Goal: Task Accomplishment & Management: Understand process/instructions

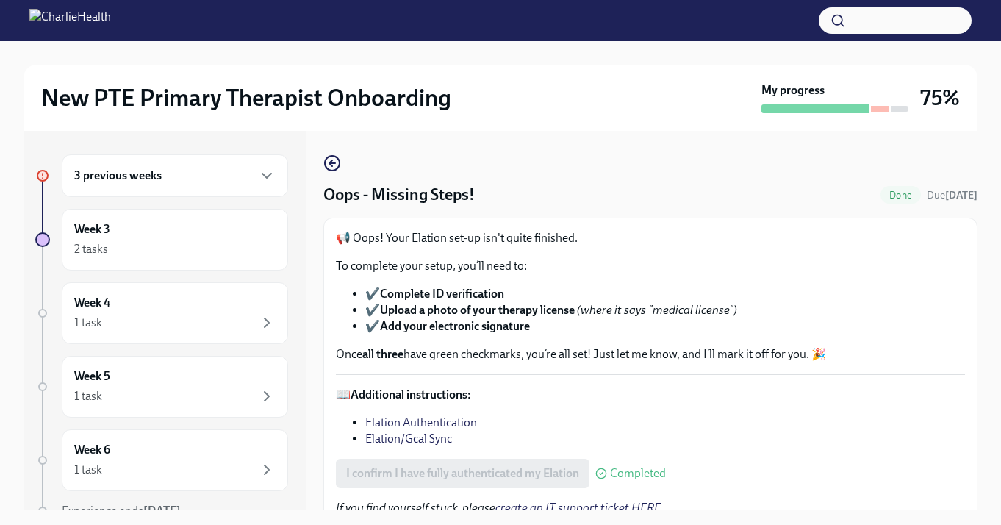
scroll to position [18, 0]
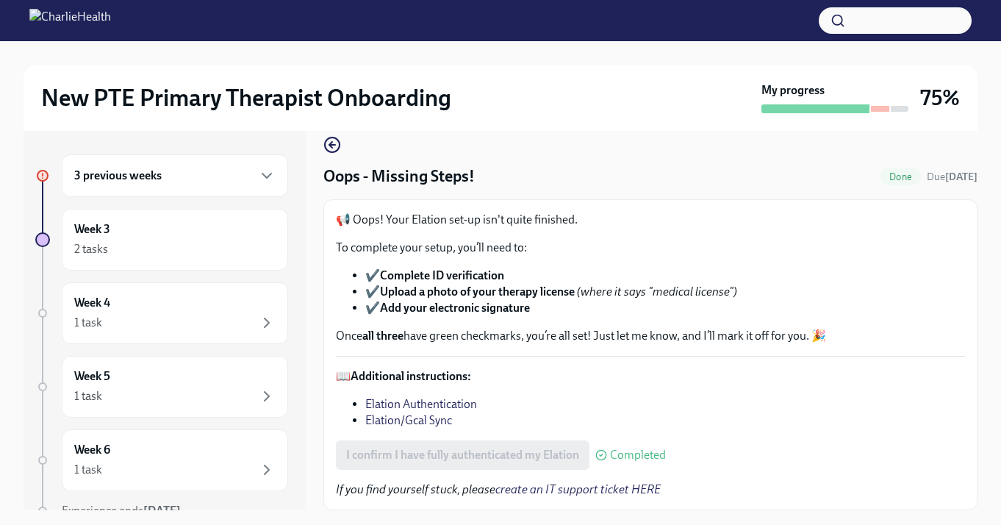
click at [209, 184] on div "3 previous weeks" at bounding box center [174, 176] width 201 height 18
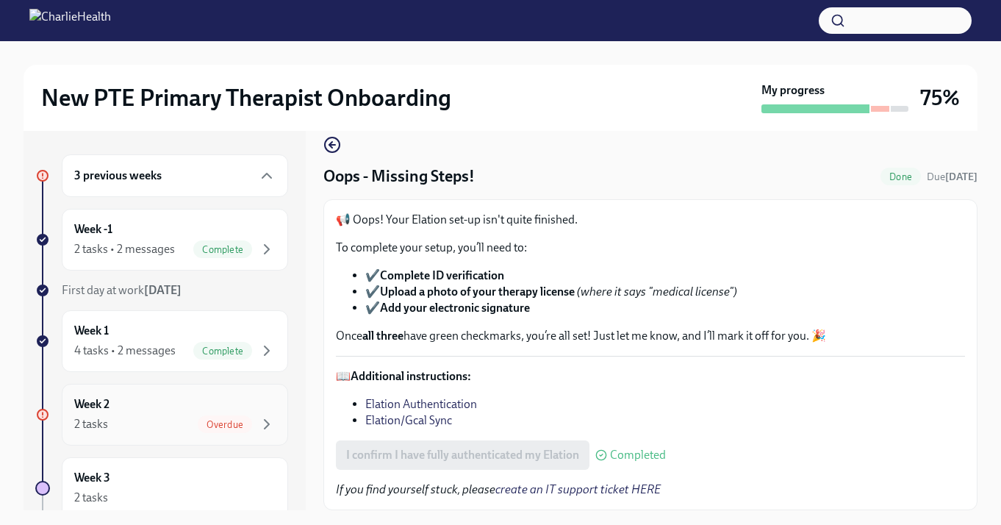
click at [234, 425] on span "Overdue" at bounding box center [225, 424] width 54 height 11
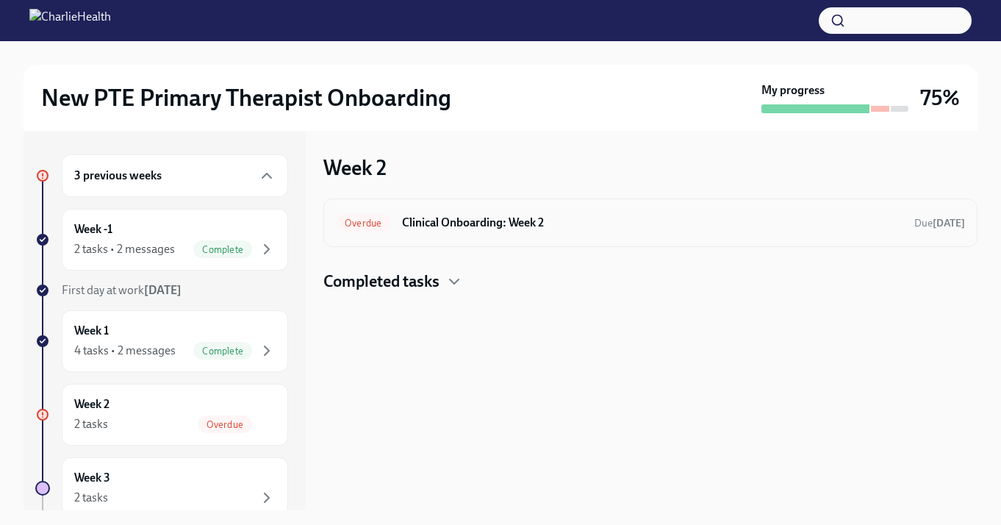
click at [443, 238] on div "Overdue Clinical Onboarding: Week 2 Due [DATE]" at bounding box center [650, 222] width 654 height 49
click at [443, 218] on h6 "Clinical Onboarding: Week 2" at bounding box center [652, 223] width 501 height 16
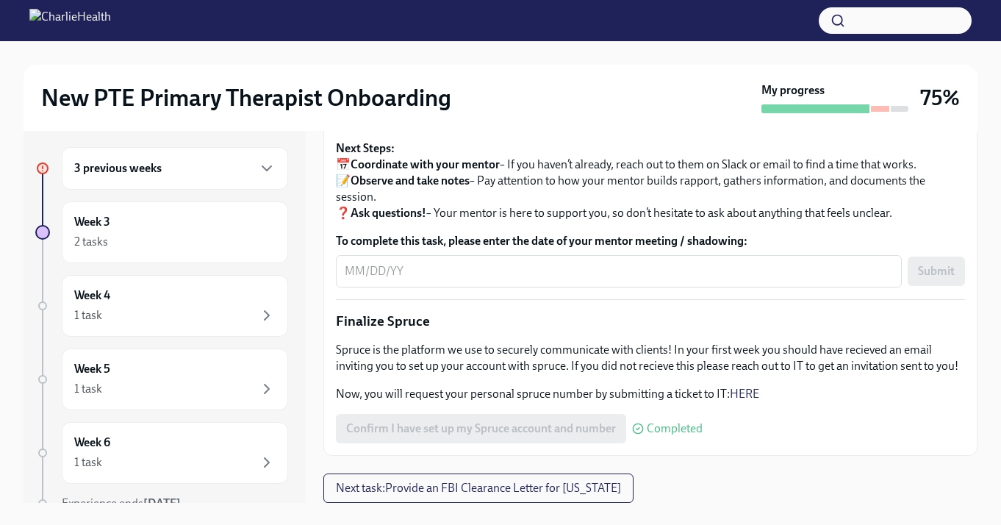
scroll to position [26, 0]
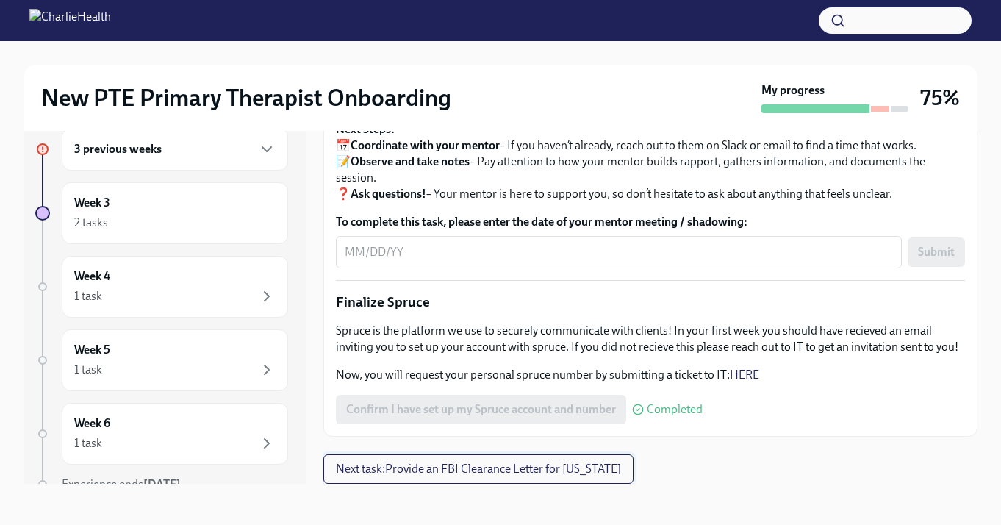
click at [404, 475] on span "Next task : Provide an FBI Clearance Letter for [US_STATE]" at bounding box center [478, 469] width 285 height 15
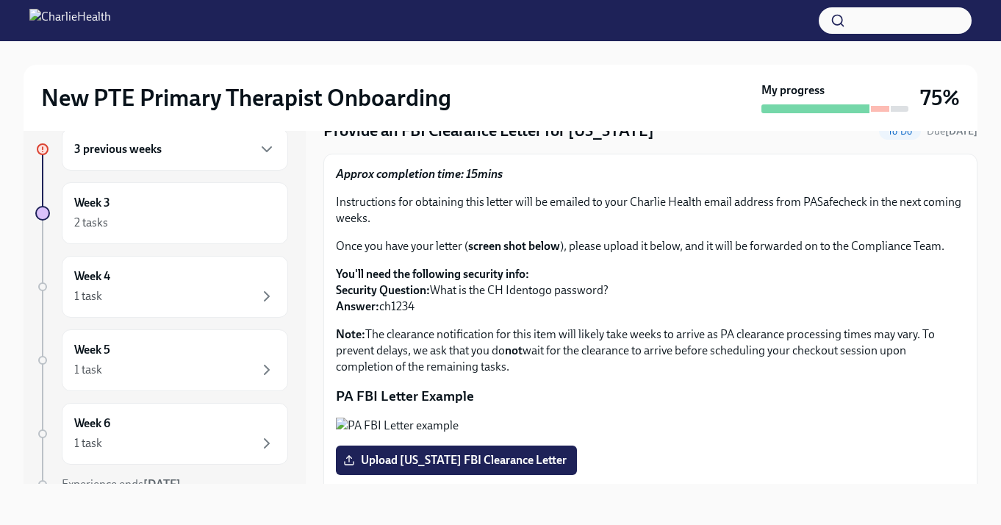
scroll to position [36, 0]
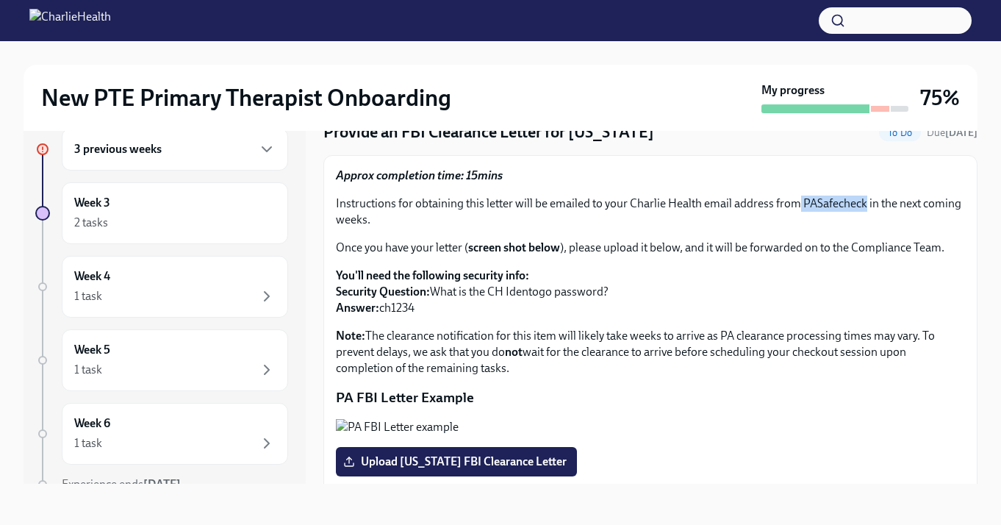
drag, startPoint x: 795, startPoint y: 207, endPoint x: 864, endPoint y: 202, distance: 69.3
click at [864, 202] on p "Instructions for obtaining this letter will be emailed to your Charlie Health e…" at bounding box center [650, 212] width 629 height 32
copy p "PASafecheck"
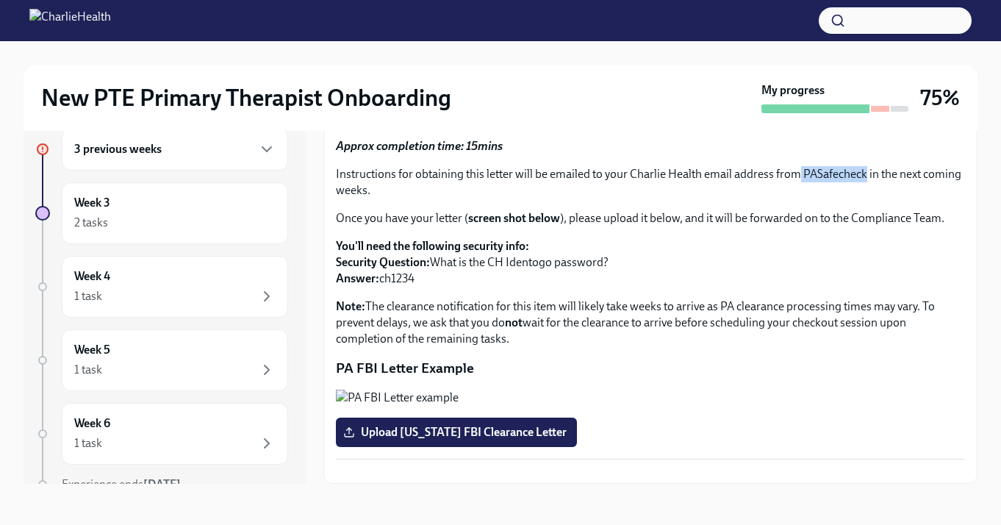
scroll to position [0, 0]
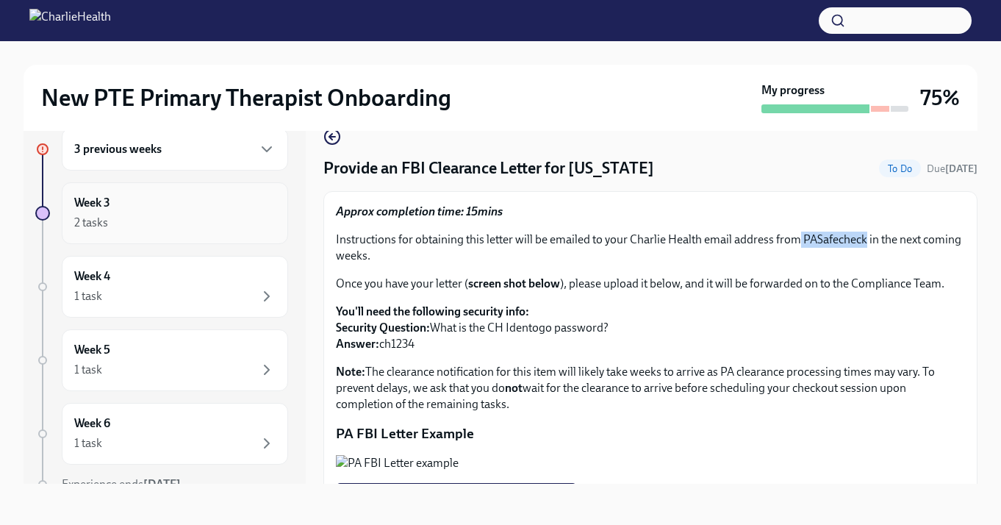
click at [213, 240] on div "Week 3 2 tasks" at bounding box center [175, 213] width 226 height 62
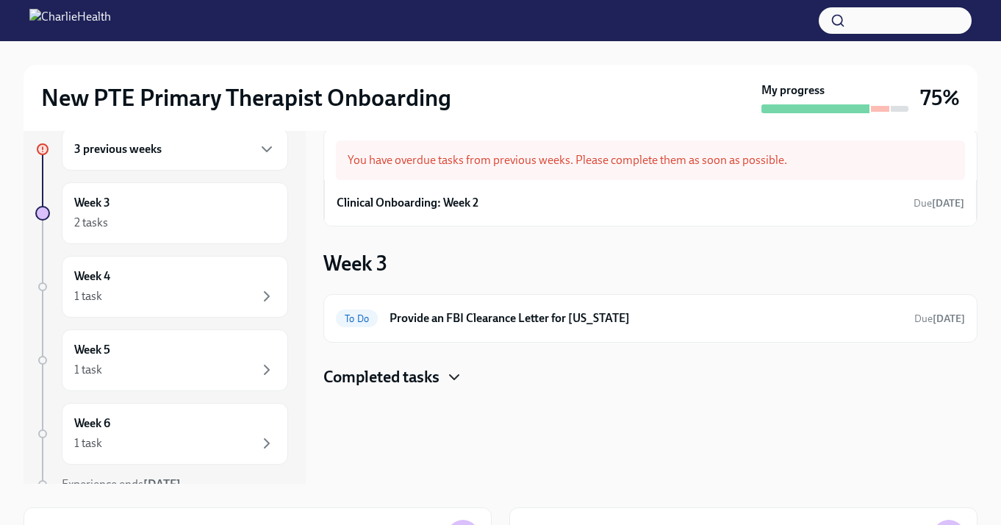
click at [447, 379] on icon "button" at bounding box center [454, 377] width 18 height 18
click at [448, 375] on icon "button" at bounding box center [454, 377] width 18 height 18
click at [104, 152] on h6 "3 previous weeks" at bounding box center [117, 149] width 87 height 16
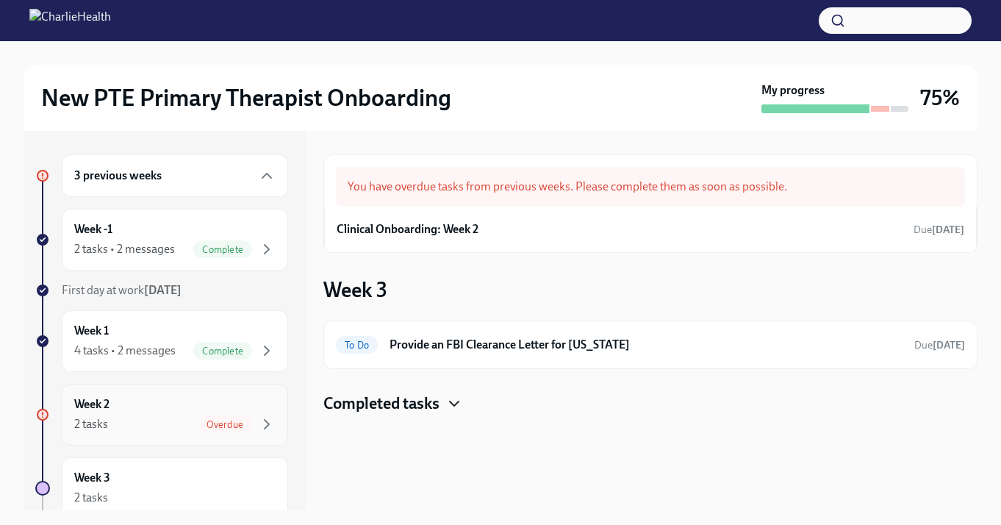
click at [227, 433] on div "Week 2 2 tasks Overdue" at bounding box center [175, 415] width 226 height 62
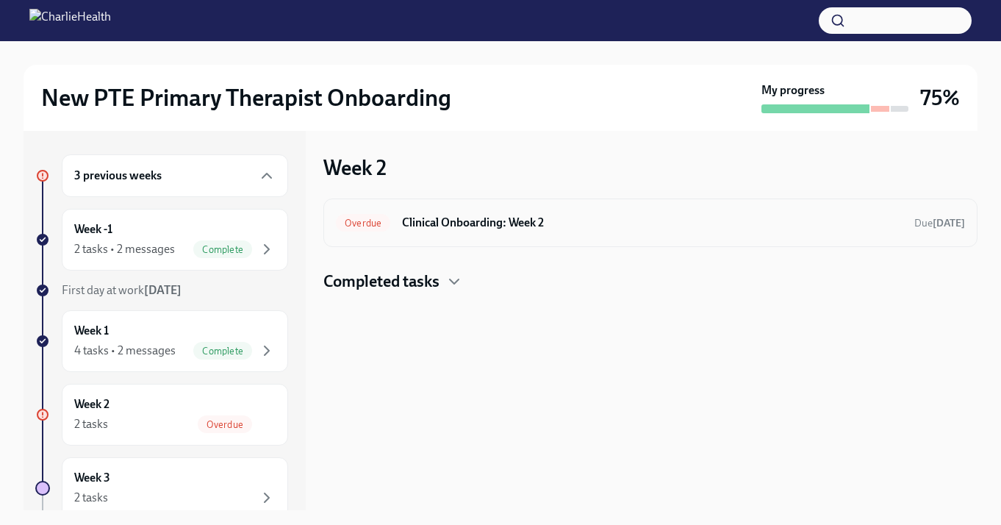
click at [486, 234] on div "Overdue Clinical Onboarding: Week 2 Due [DATE]" at bounding box center [650, 223] width 629 height 24
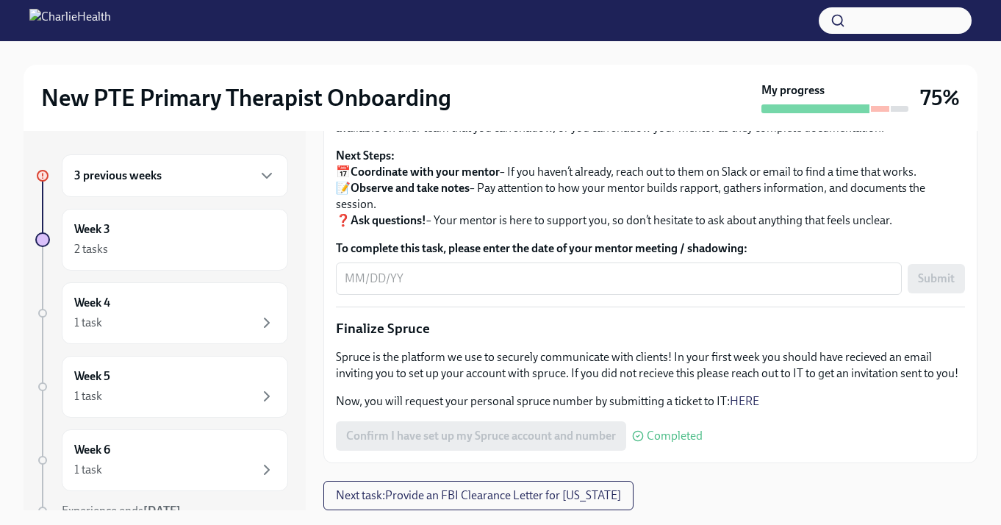
scroll to position [1646, 0]
click at [232, 311] on div "Week 4 1 task" at bounding box center [174, 313] width 201 height 37
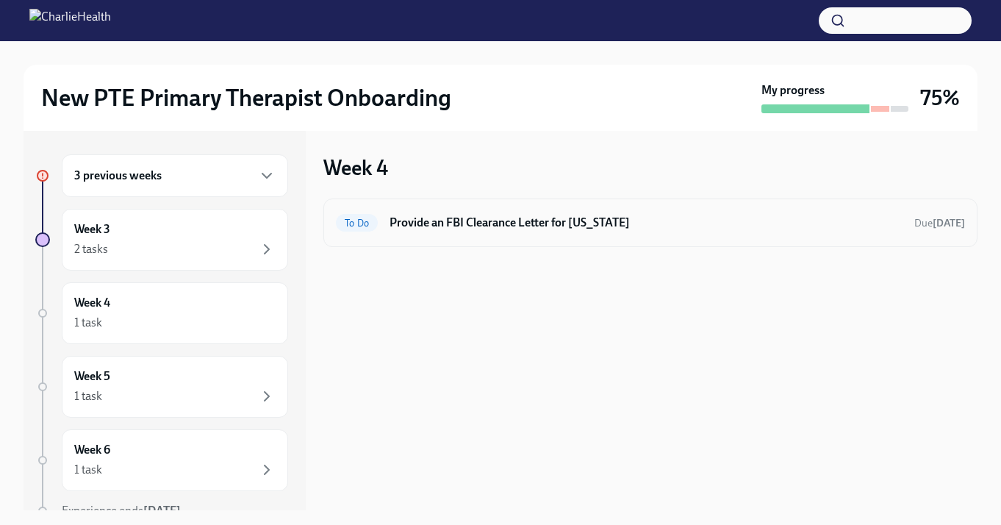
click at [480, 226] on h6 "Provide an FBI Clearance Letter for [US_STATE]" at bounding box center [646, 223] width 513 height 16
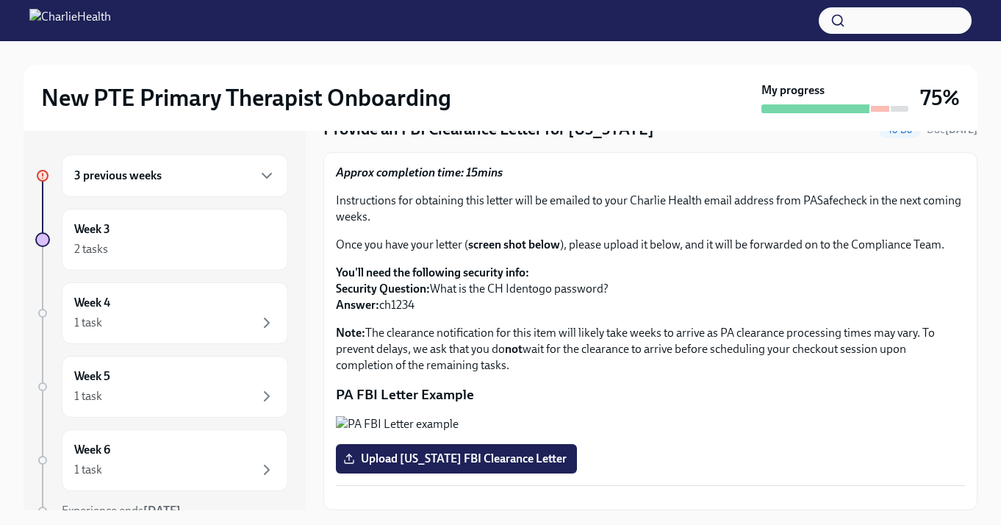
scroll to position [26, 0]
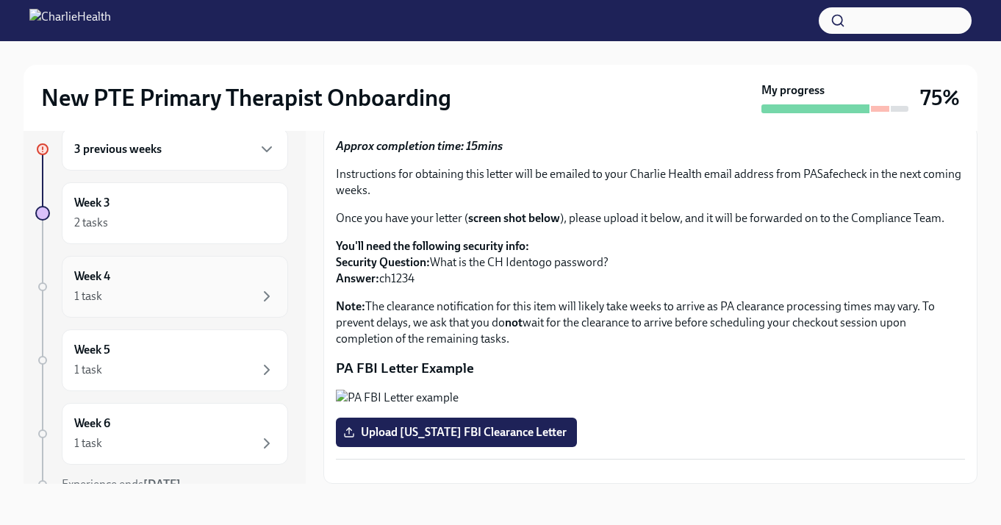
click at [187, 303] on div "1 task" at bounding box center [174, 296] width 201 height 18
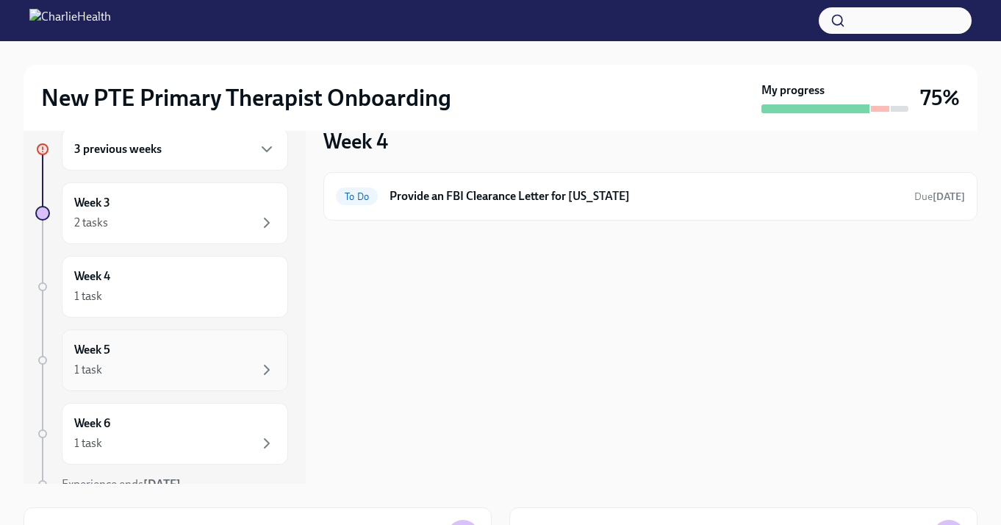
click at [253, 364] on div "1 task" at bounding box center [174, 370] width 201 height 18
click at [224, 320] on div "3 previous weeks Week 3 2 tasks Week 4 1 task Week 5 1 task Week 6 1 task Exper…" at bounding box center [161, 339] width 253 height 423
click at [227, 354] on div "Week 5 1 task" at bounding box center [174, 360] width 201 height 37
click at [237, 286] on div "Week 4 1 task" at bounding box center [174, 286] width 201 height 37
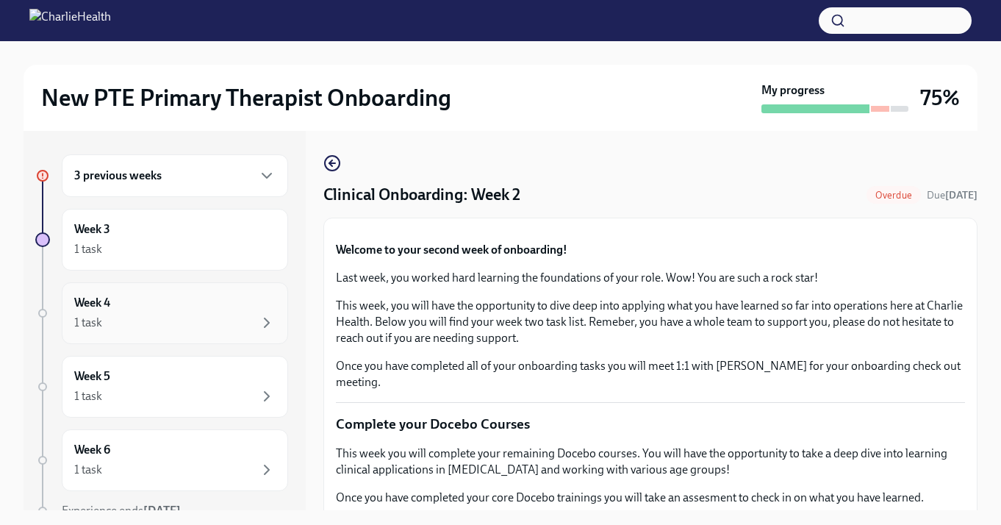
click at [197, 312] on div "Week 4 1 task" at bounding box center [174, 313] width 201 height 37
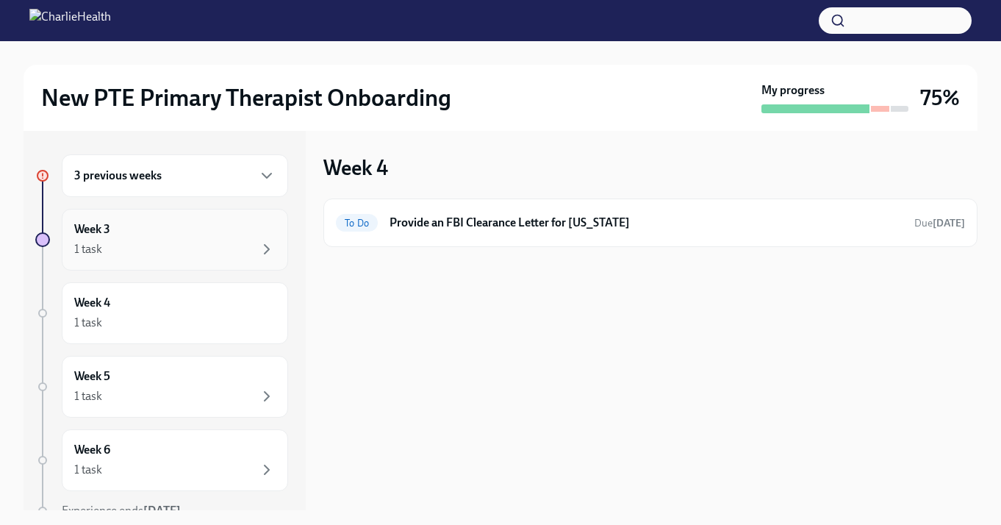
click at [225, 221] on div "Week 3 1 task" at bounding box center [175, 240] width 226 height 62
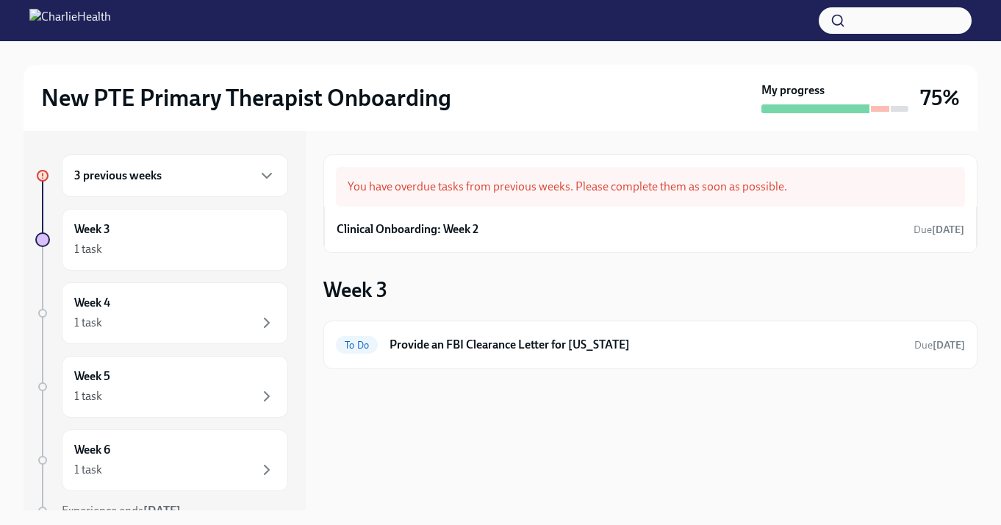
click at [229, 171] on div "3 previous weeks" at bounding box center [174, 176] width 201 height 18
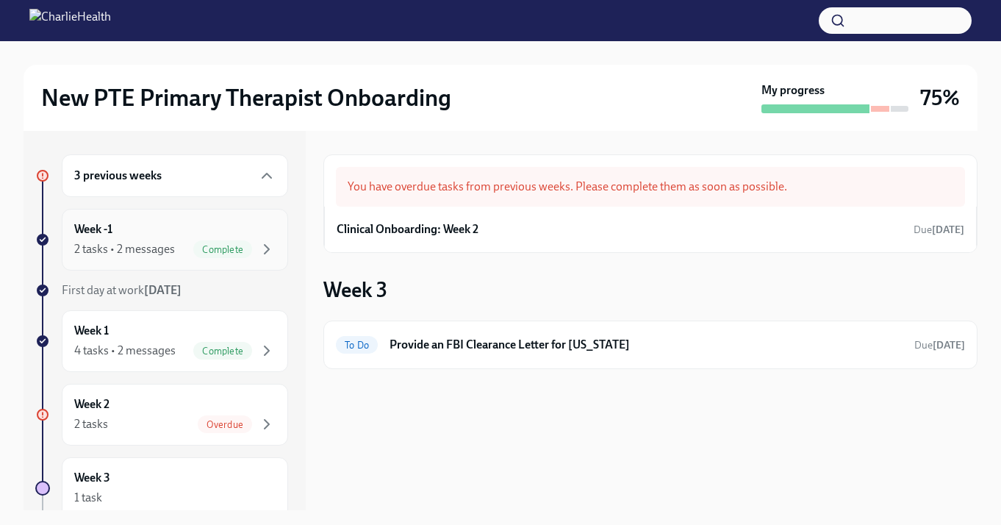
click at [182, 238] on div "Week -1 2 tasks • 2 messages Complete" at bounding box center [174, 239] width 201 height 37
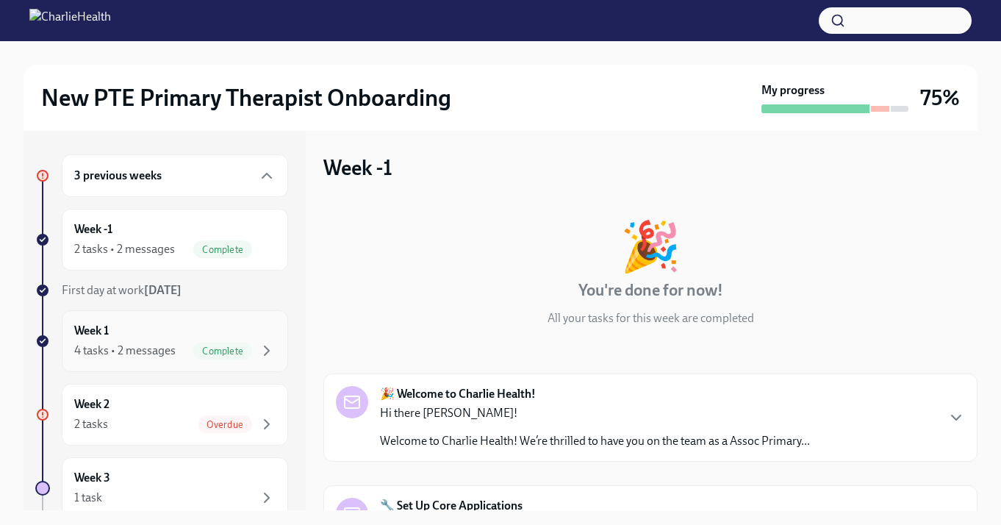
click at [186, 330] on div "Week 1 4 tasks • 2 messages Complete" at bounding box center [174, 341] width 201 height 37
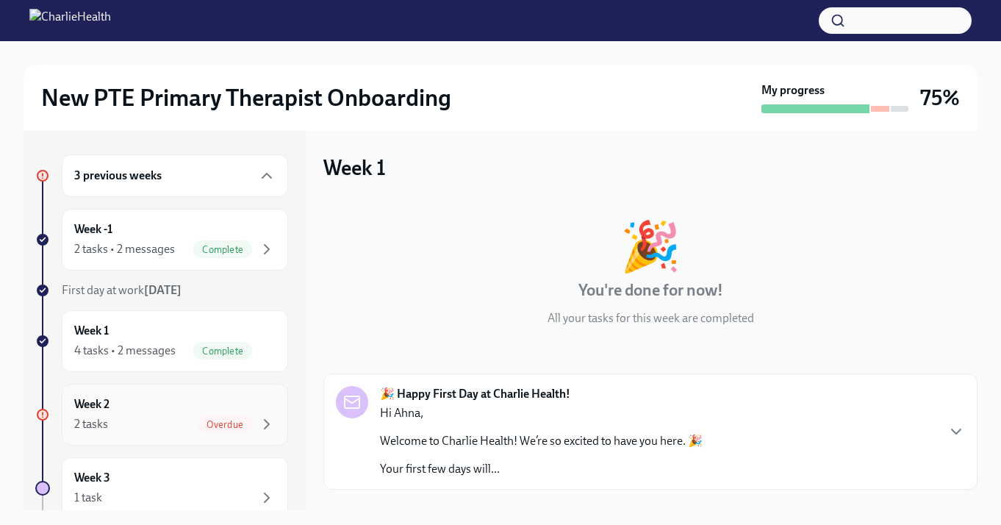
click at [208, 427] on span "Overdue" at bounding box center [225, 424] width 54 height 11
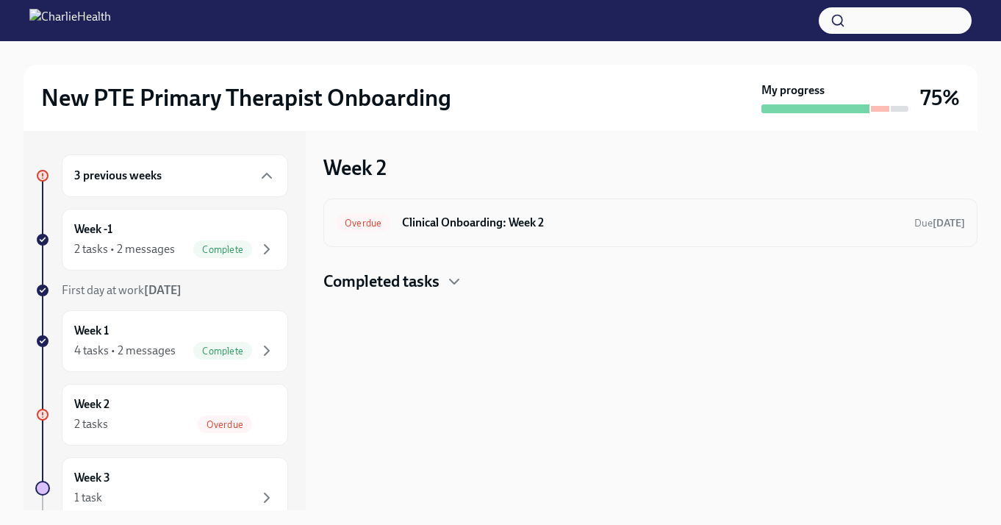
click at [474, 219] on h6 "Clinical Onboarding: Week 2" at bounding box center [652, 223] width 501 height 16
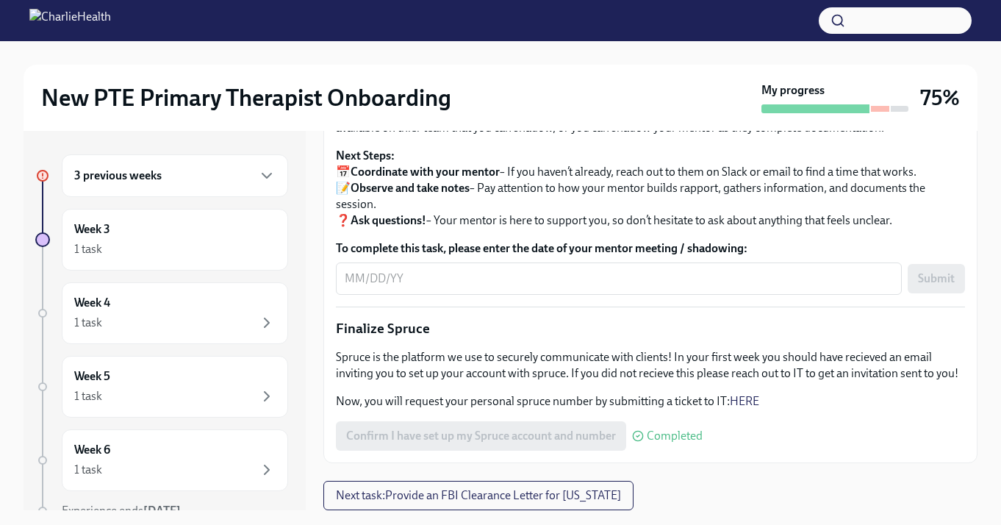
scroll to position [1646, 0]
